Goal: Information Seeking & Learning: Understand process/instructions

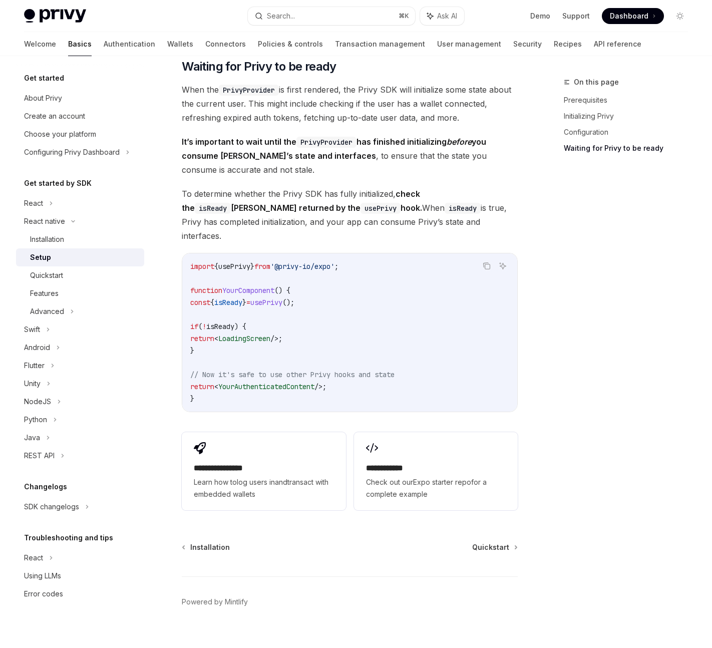
scroll to position [748, 0]
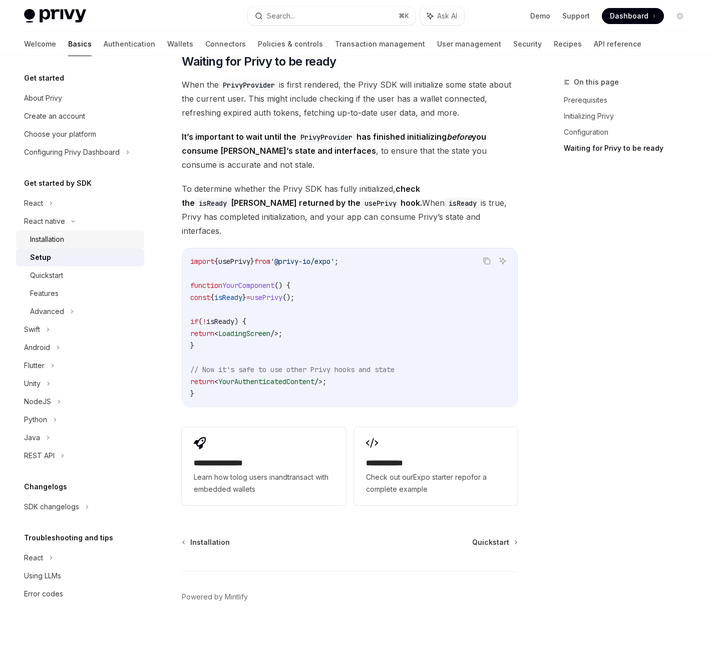
click at [85, 243] on div "Installation" at bounding box center [84, 239] width 108 height 12
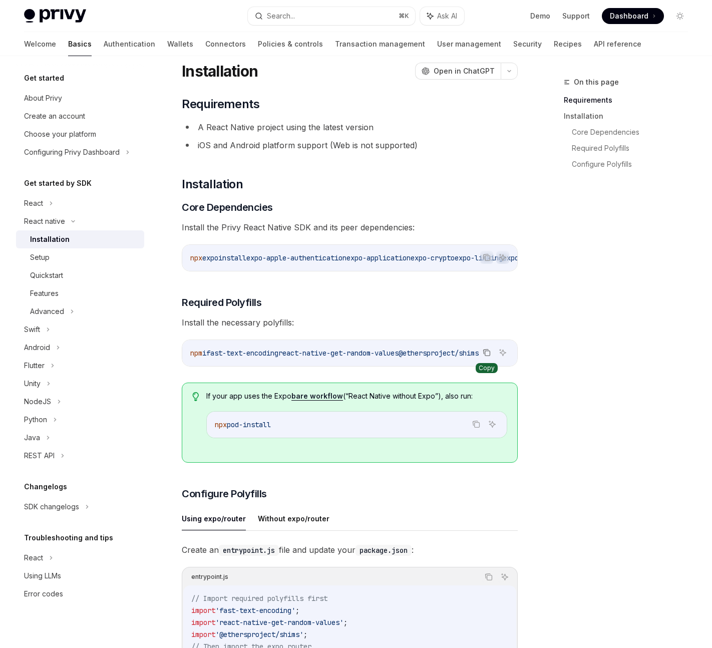
click at [487, 356] on icon "Copy the contents from the code block" at bounding box center [486, 352] width 8 height 8
click at [486, 258] on icon "Copy the contents from the code block" at bounding box center [486, 257] width 8 height 8
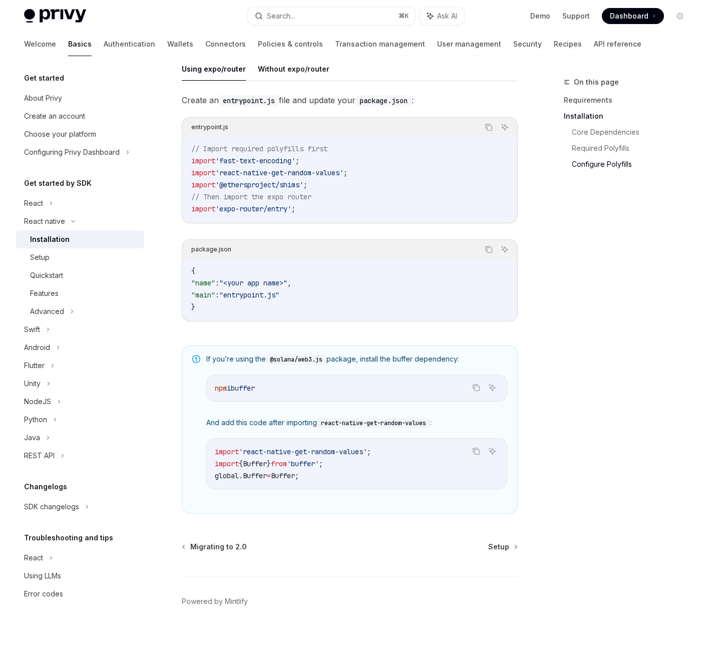
scroll to position [502, 0]
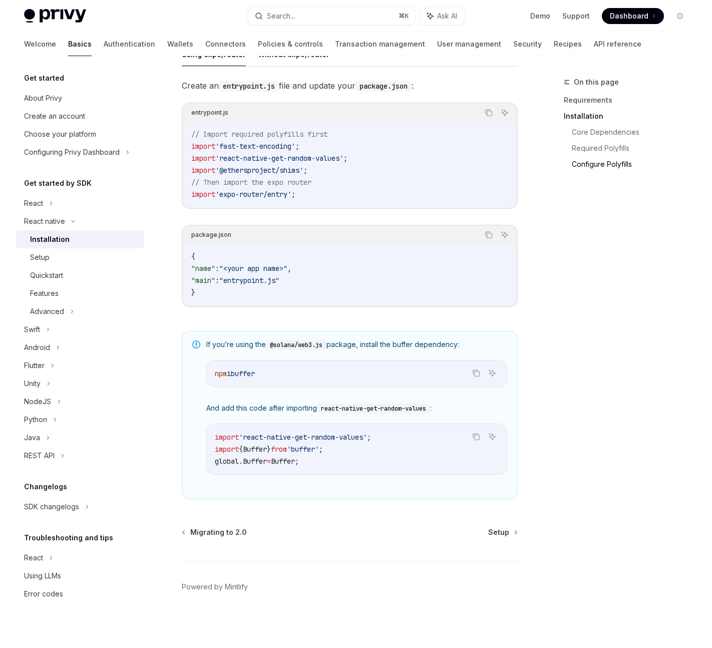
click at [286, 369] on code "npm i buffer" at bounding box center [357, 373] width 284 height 12
drag, startPoint x: 293, startPoint y: 371, endPoint x: 207, endPoint y: 371, distance: 86.1
click at [207, 371] on div "npm i buffer" at bounding box center [357, 373] width 300 height 26
copy span "npm i buffer"
click at [487, 530] on div "Migrating to 2.0 Setup" at bounding box center [350, 532] width 336 height 10
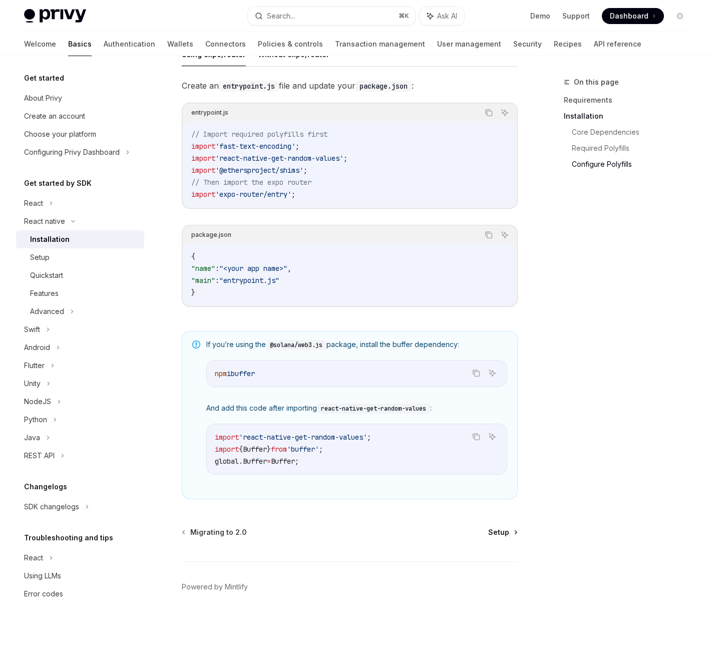
click at [505, 530] on span "Setup" at bounding box center [498, 532] width 21 height 10
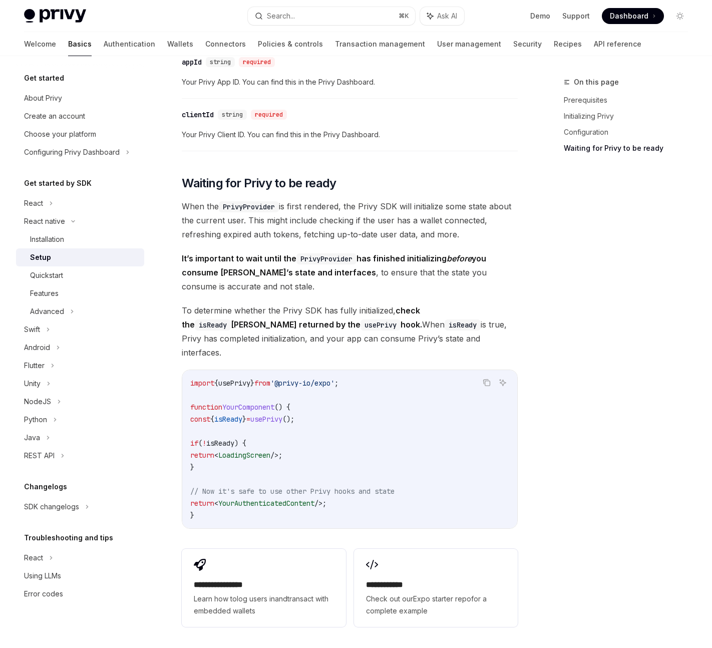
scroll to position [748, 0]
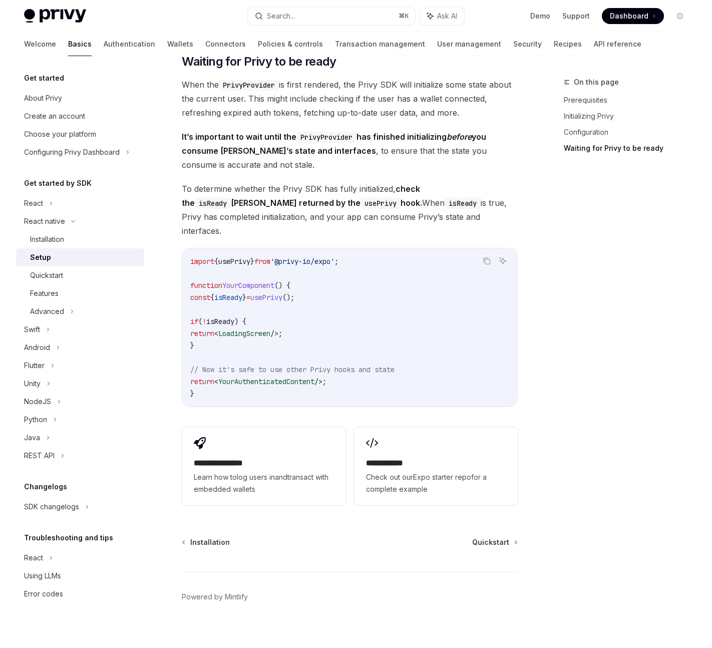
click at [548, 512] on div "On this page Prerequisites Initializing Privy Configuration Waiting for Privy t…" at bounding box center [620, 362] width 152 height 572
click at [501, 537] on span "Quickstart" at bounding box center [490, 542] width 37 height 10
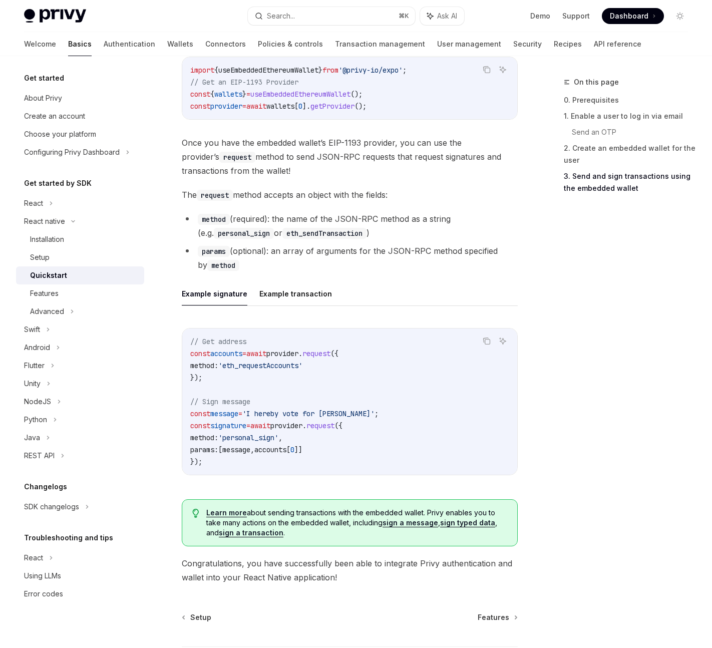
scroll to position [1314, 0]
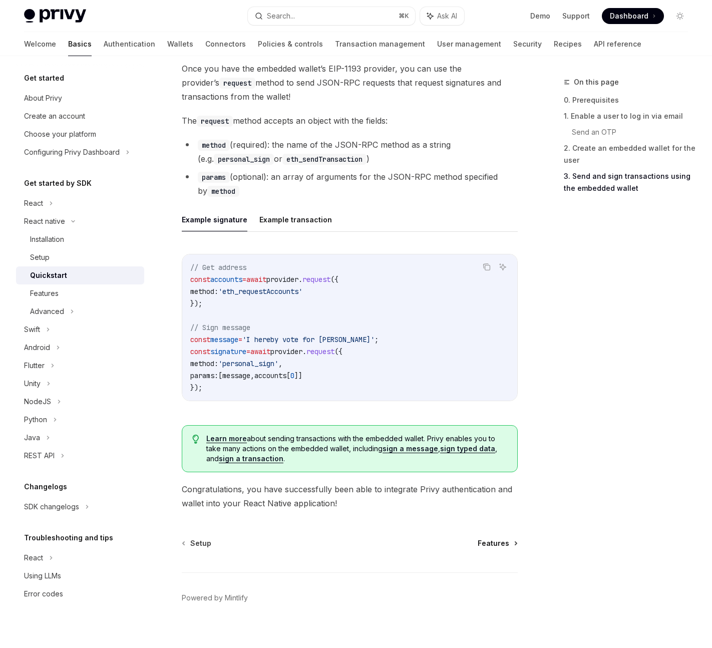
click at [506, 542] on span "Features" at bounding box center [493, 543] width 32 height 10
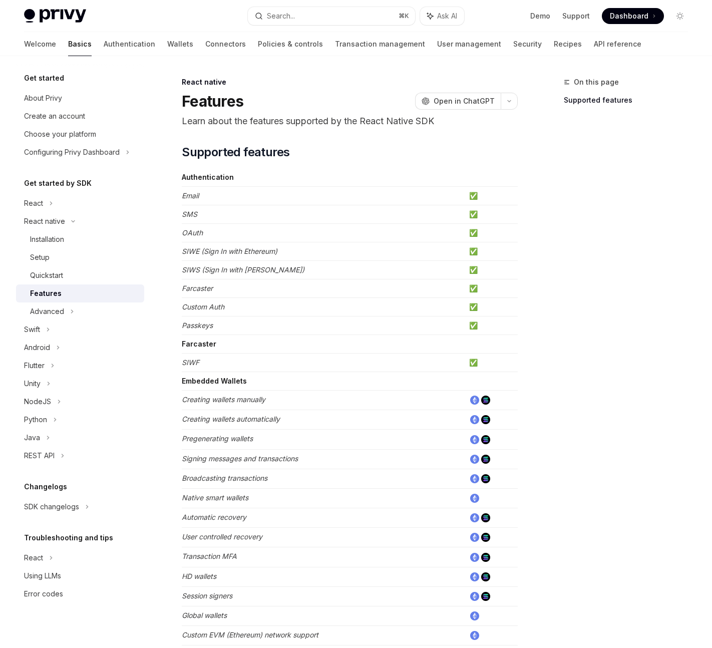
scroll to position [281, 0]
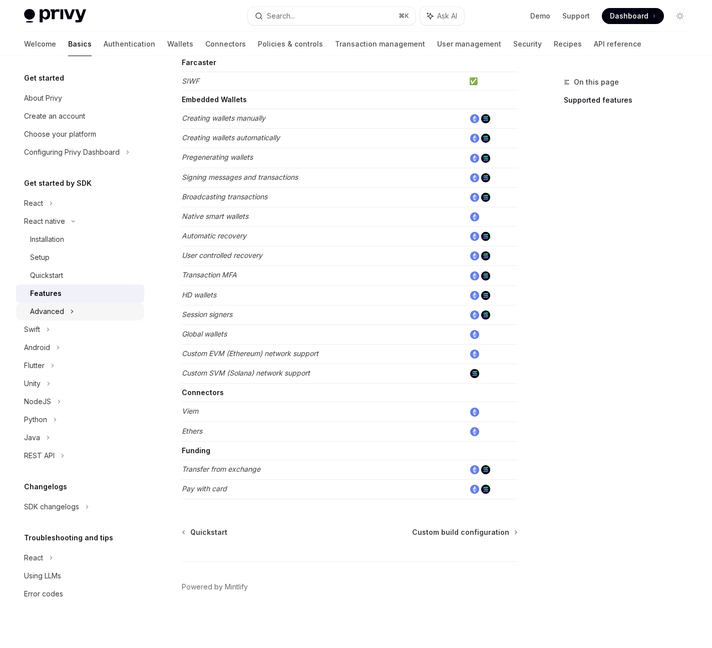
click at [75, 309] on div "Advanced" at bounding box center [80, 311] width 128 height 18
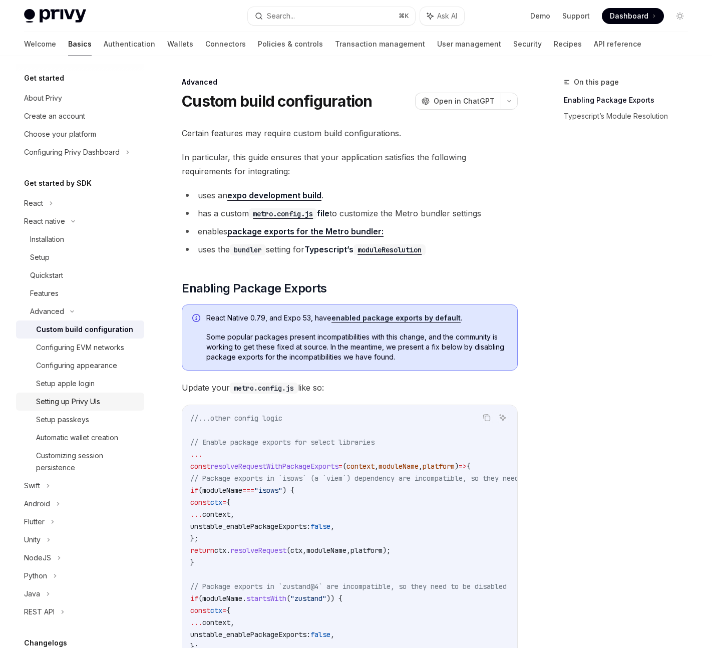
click at [46, 396] on div "Setting up Privy UIs" at bounding box center [68, 401] width 64 height 12
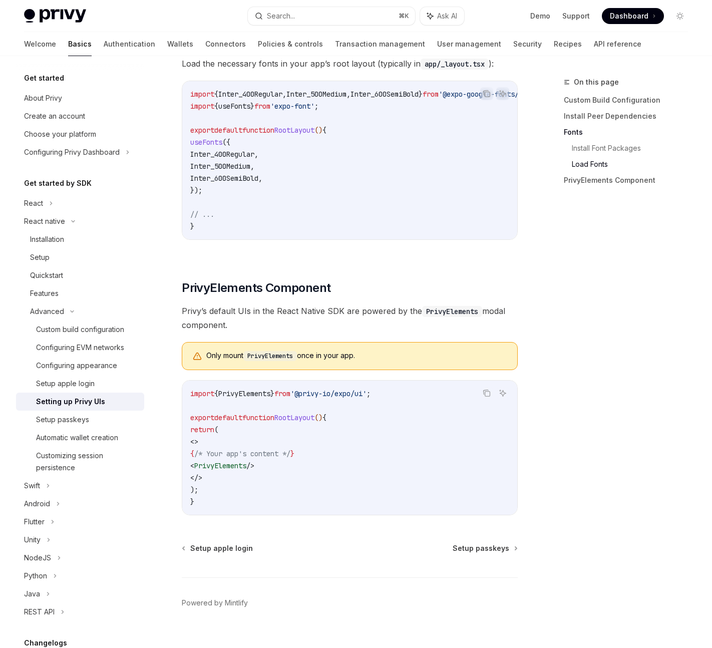
scroll to position [534, 0]
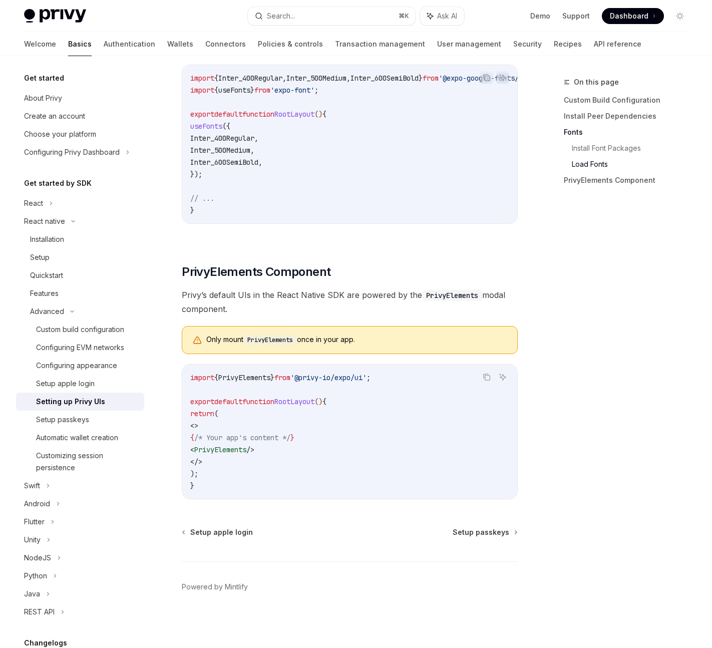
type textarea "*"
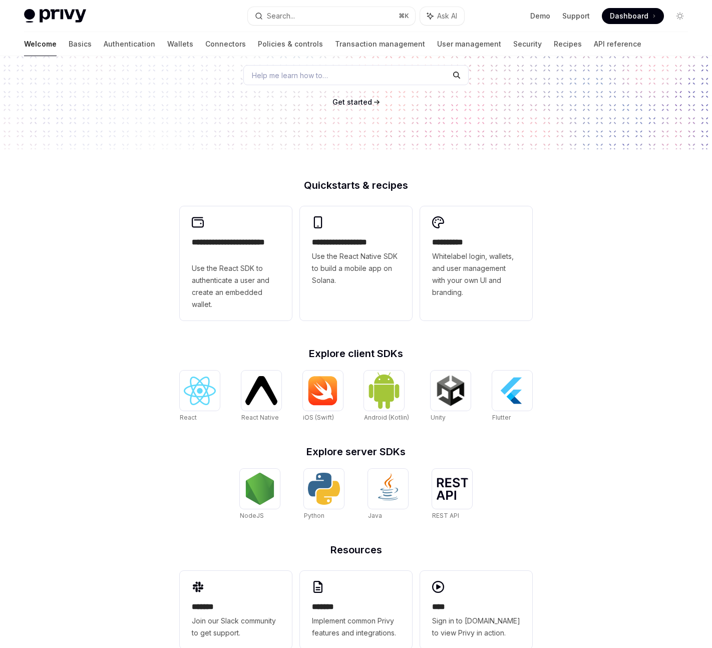
scroll to position [172, 0]
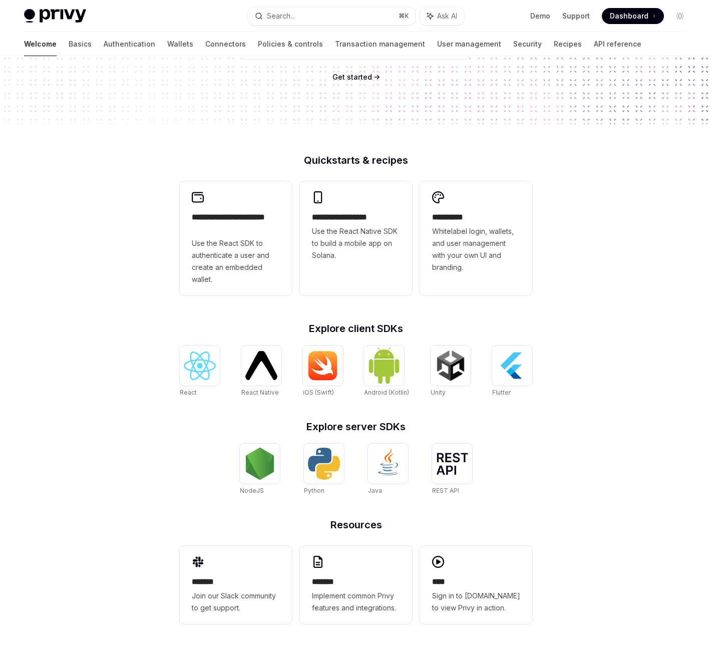
type textarea "*"
